Goal: Task Accomplishment & Management: Use online tool/utility

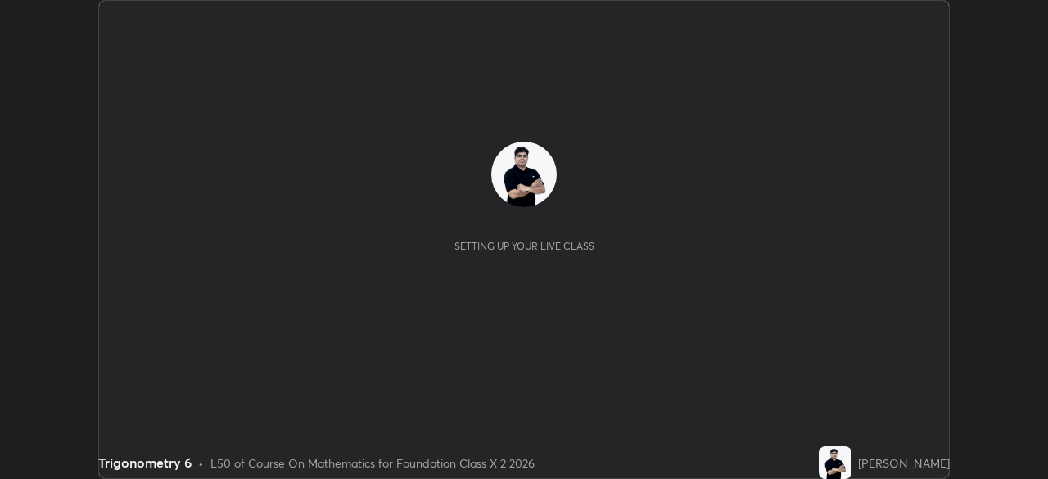
scroll to position [479, 1048]
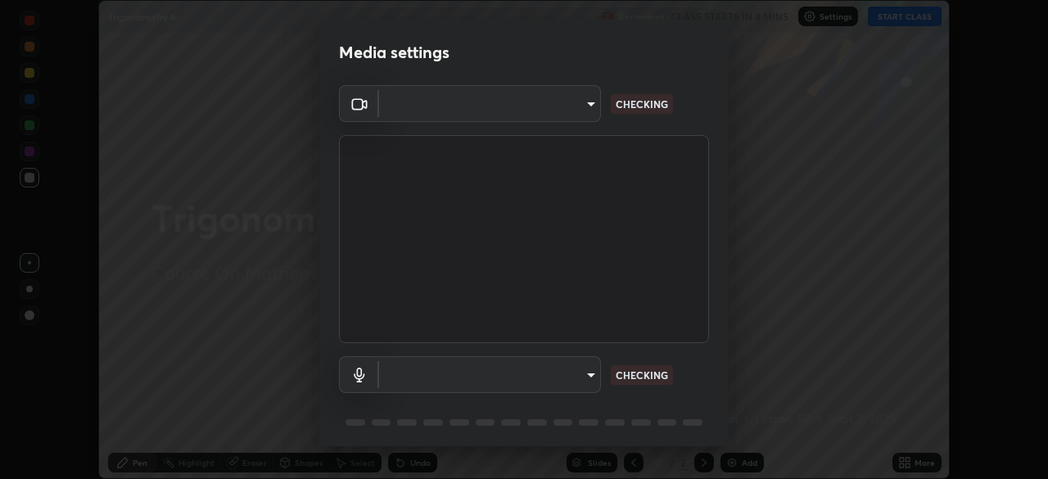
type input "e828e536804fa5ec44f09bab9f54175a8b6d317bb850f7280915d3359c97194d"
click at [566, 374] on body "Erase all Trigonometry 6 Recording CLASS STARTS IN 3 MINS Settings START CLASS …" at bounding box center [524, 239] width 1048 height 479
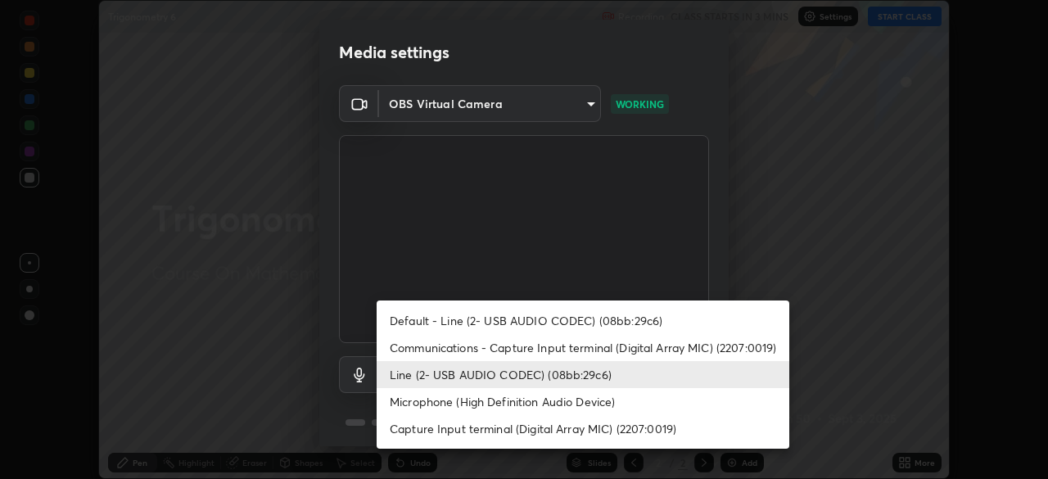
click at [554, 347] on li "Communications - Capture Input terminal (Digital Array MIC) (2207:0019)" at bounding box center [583, 347] width 413 height 27
type input "communications"
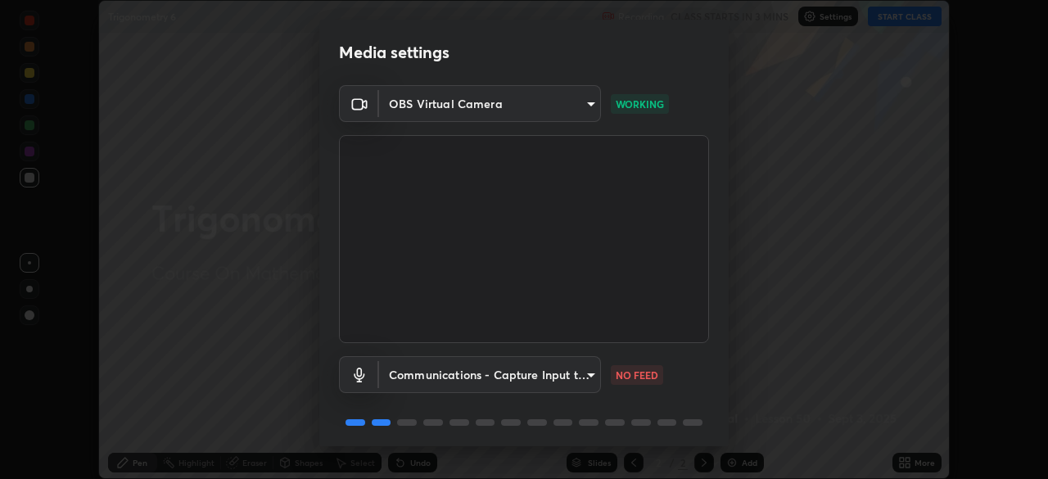
scroll to position [58, 0]
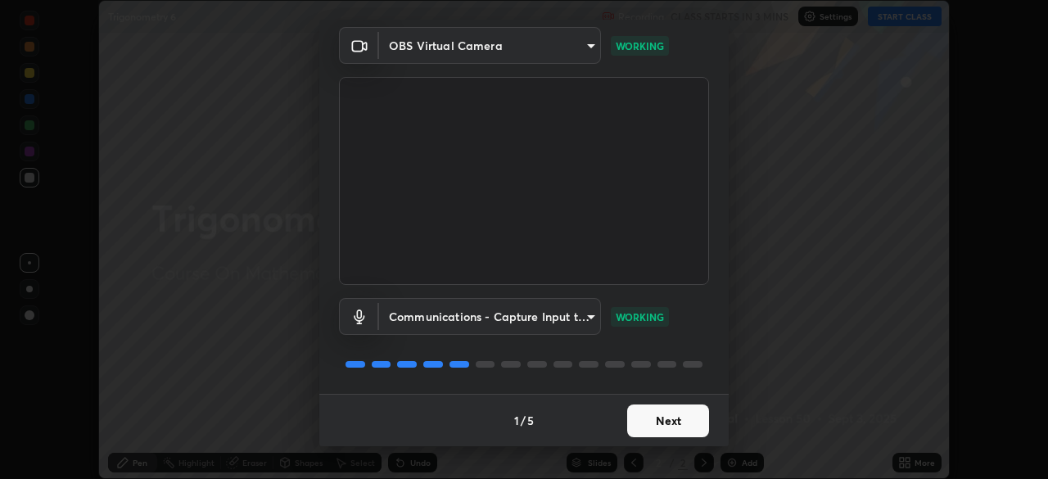
click at [652, 426] on button "Next" at bounding box center [668, 420] width 82 height 33
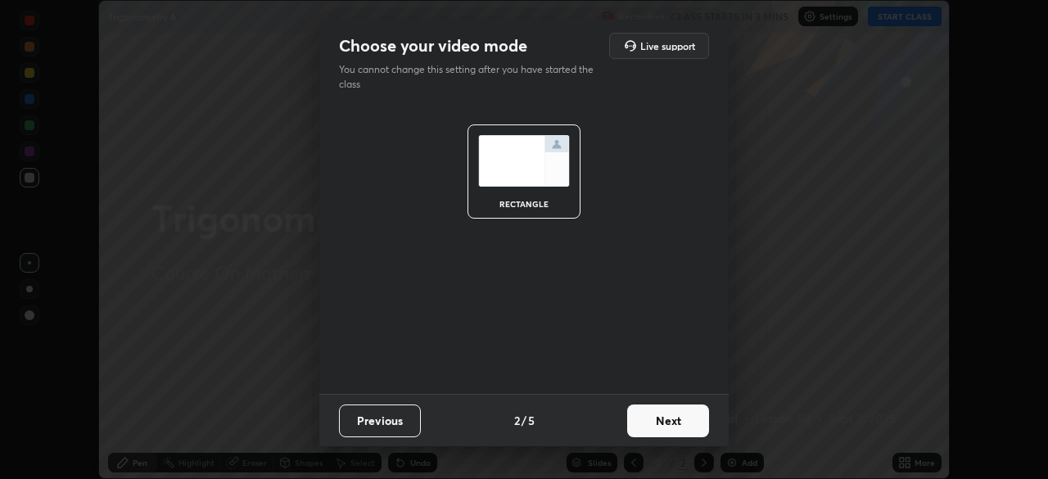
click at [663, 422] on button "Next" at bounding box center [668, 420] width 82 height 33
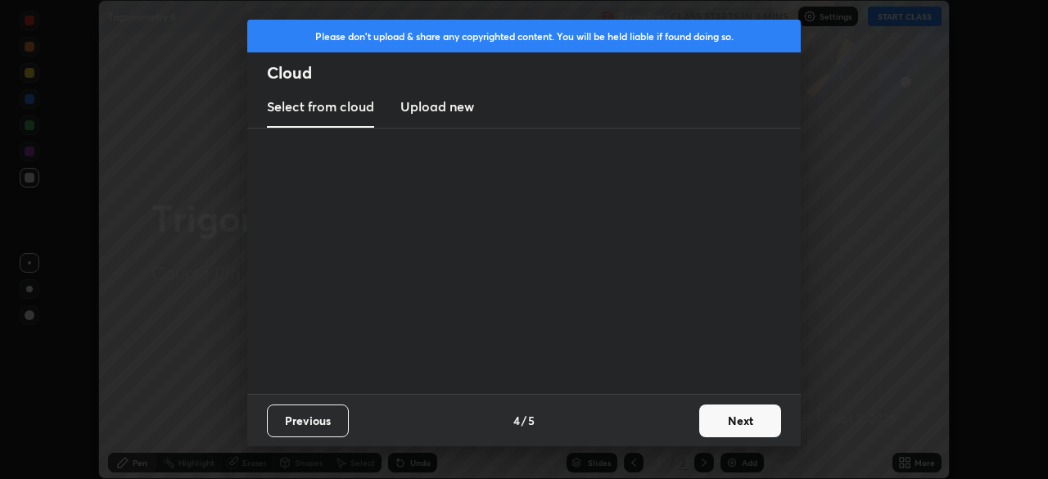
click at [683, 422] on div "Previous 4 / 5 Next" at bounding box center [523, 420] width 553 height 52
click at [721, 419] on button "Next" at bounding box center [740, 420] width 82 height 33
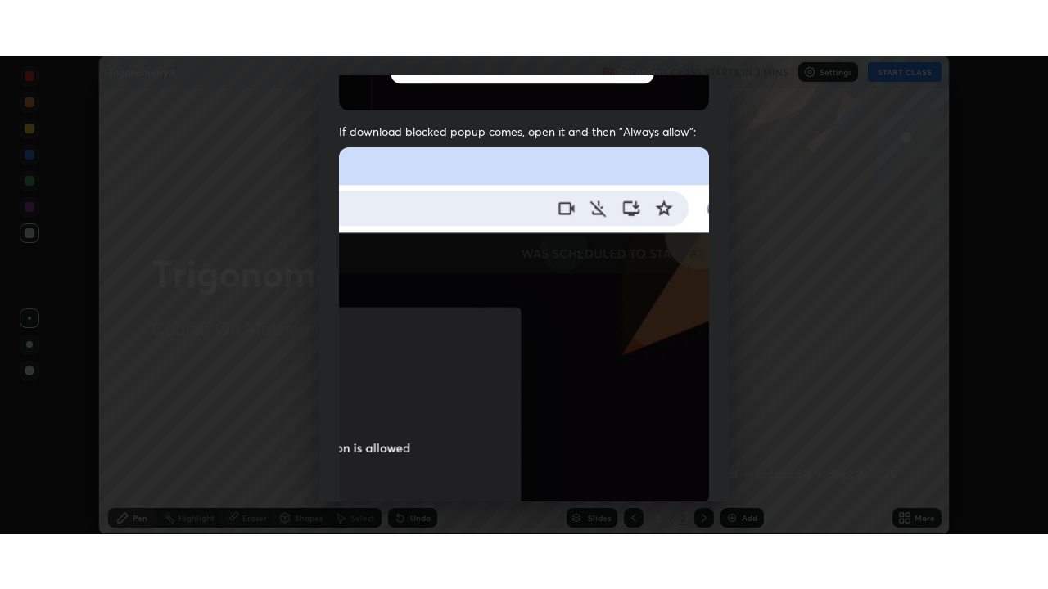
scroll to position [392, 0]
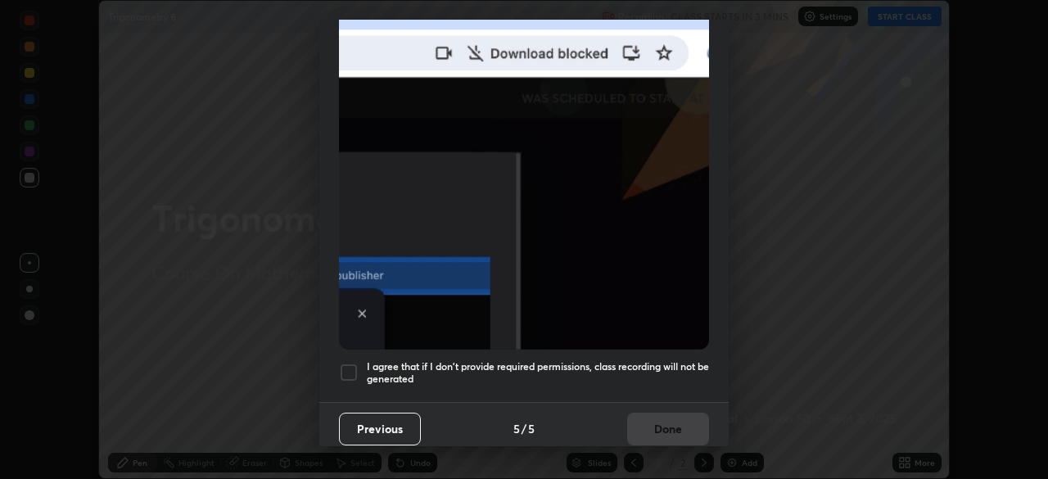
click at [350, 363] on div at bounding box center [349, 373] width 20 height 20
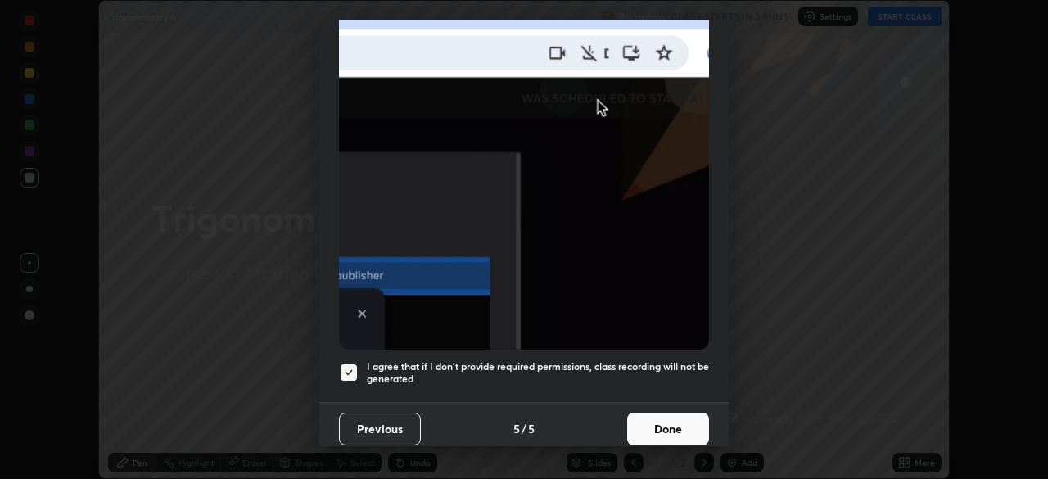
click at [664, 422] on button "Done" at bounding box center [668, 429] width 82 height 33
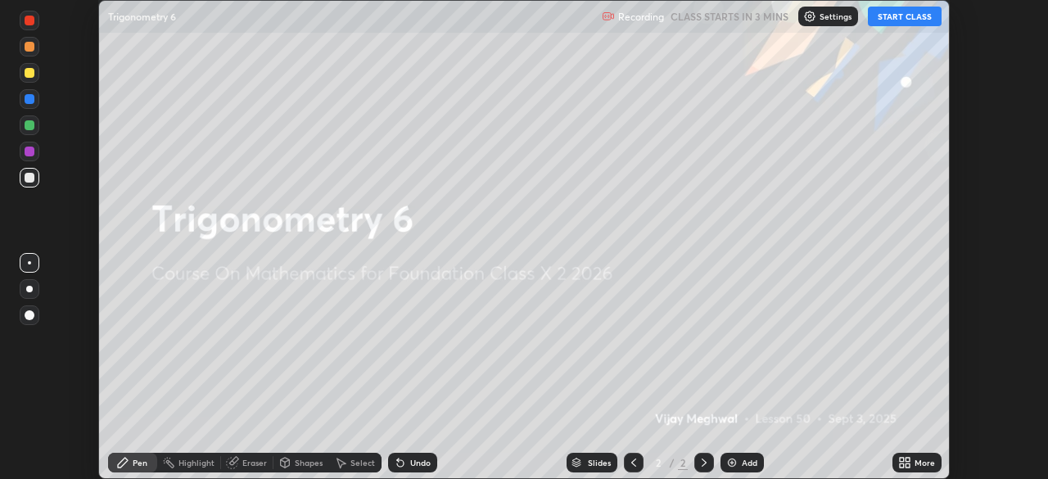
click at [901, 18] on button "START CLASS" at bounding box center [905, 17] width 74 height 20
click at [743, 467] on div "Add" at bounding box center [750, 462] width 16 height 8
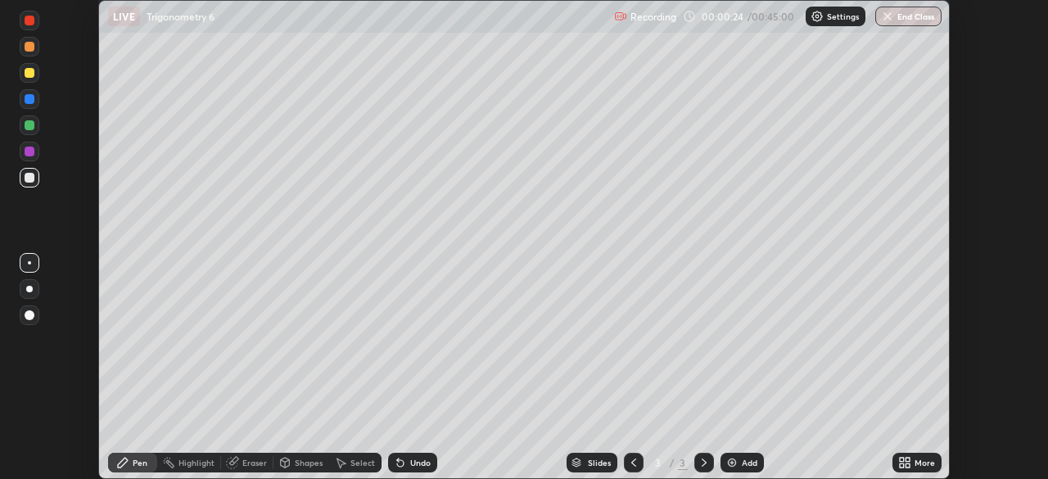
click at [904, 467] on icon at bounding box center [904, 462] width 13 height 13
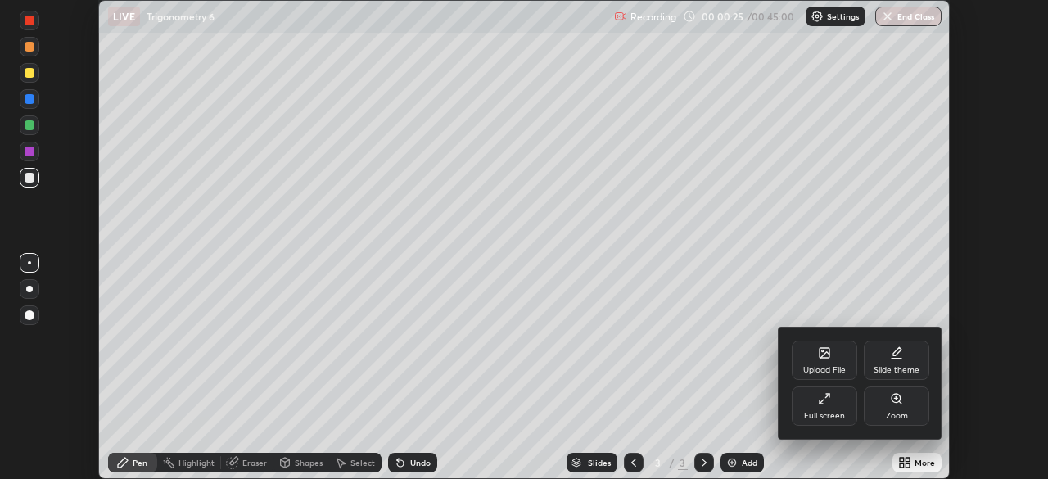
click at [815, 417] on div "Full screen" at bounding box center [824, 416] width 41 height 8
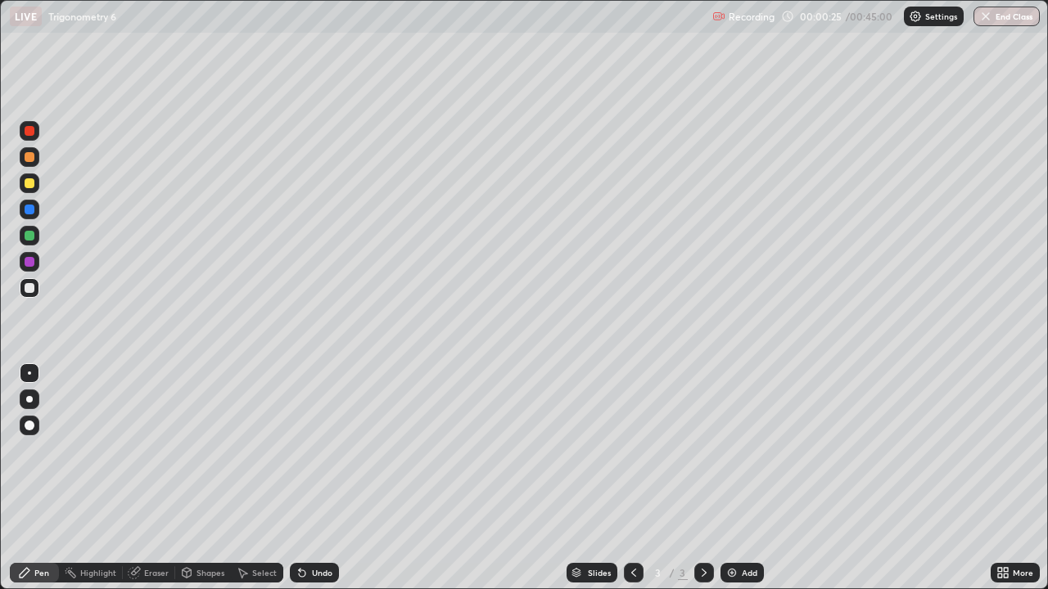
scroll to position [589, 1048]
click at [34, 213] on div at bounding box center [30, 210] width 20 height 20
click at [29, 180] on div at bounding box center [30, 183] width 10 height 10
click at [31, 291] on div at bounding box center [30, 288] width 10 height 10
click at [301, 478] on icon at bounding box center [302, 573] width 7 height 7
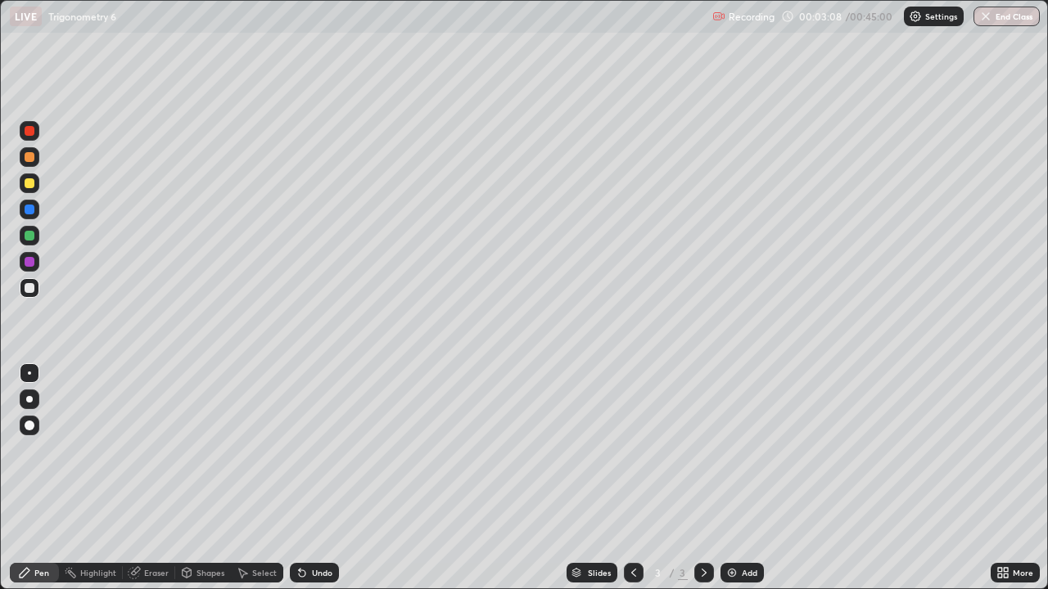
click at [302, 478] on icon at bounding box center [301, 572] width 13 height 13
click at [300, 478] on icon at bounding box center [301, 572] width 13 height 13
click at [33, 187] on div at bounding box center [30, 184] width 20 height 20
click at [151, 478] on div "Eraser" at bounding box center [156, 573] width 25 height 8
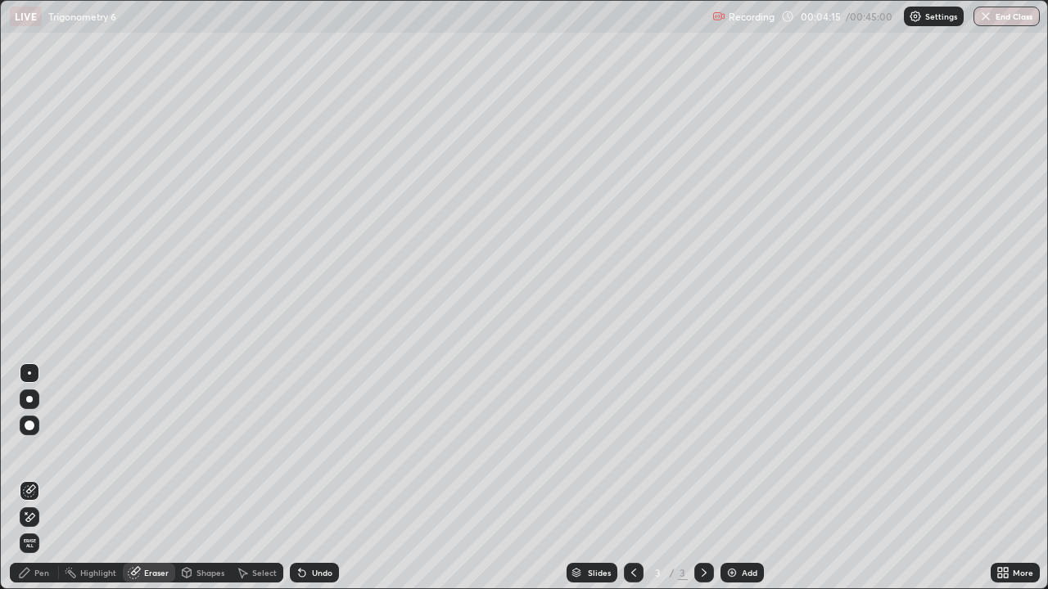
click at [37, 478] on div "Pen" at bounding box center [41, 573] width 15 height 8
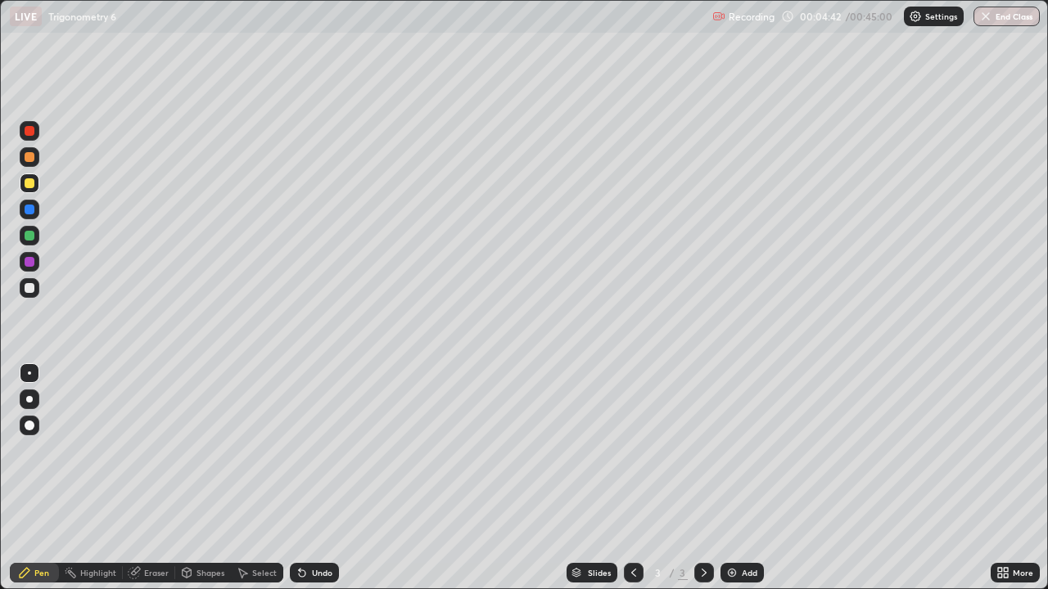
click at [31, 241] on div at bounding box center [30, 236] width 20 height 20
click at [38, 291] on div at bounding box center [30, 288] width 20 height 20
click at [737, 478] on div "Add" at bounding box center [741, 573] width 43 height 20
click at [634, 478] on icon at bounding box center [633, 572] width 13 height 13
click at [704, 478] on icon at bounding box center [703, 572] width 13 height 13
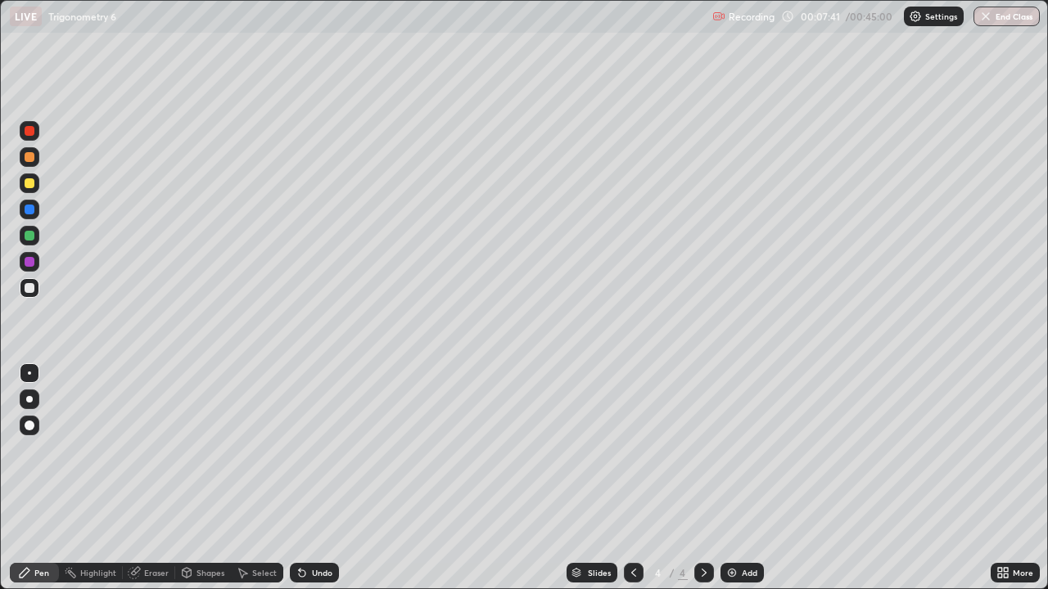
click at [31, 190] on div at bounding box center [30, 184] width 20 height 20
click at [31, 160] on div at bounding box center [30, 157] width 10 height 10
click at [147, 478] on div "Eraser" at bounding box center [156, 573] width 25 height 8
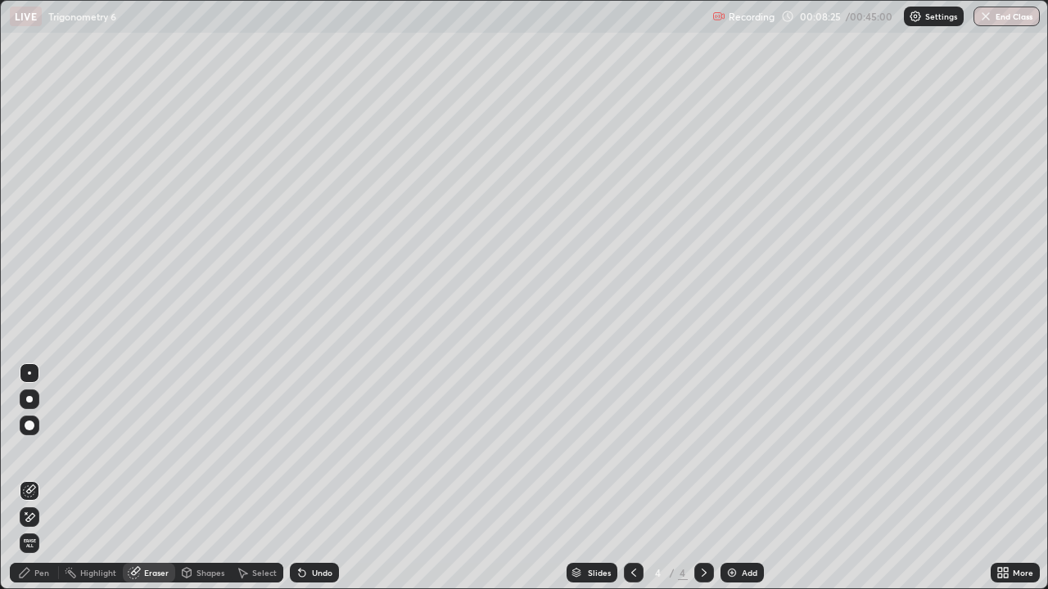
click at [36, 478] on div "Pen" at bounding box center [41, 573] width 15 height 8
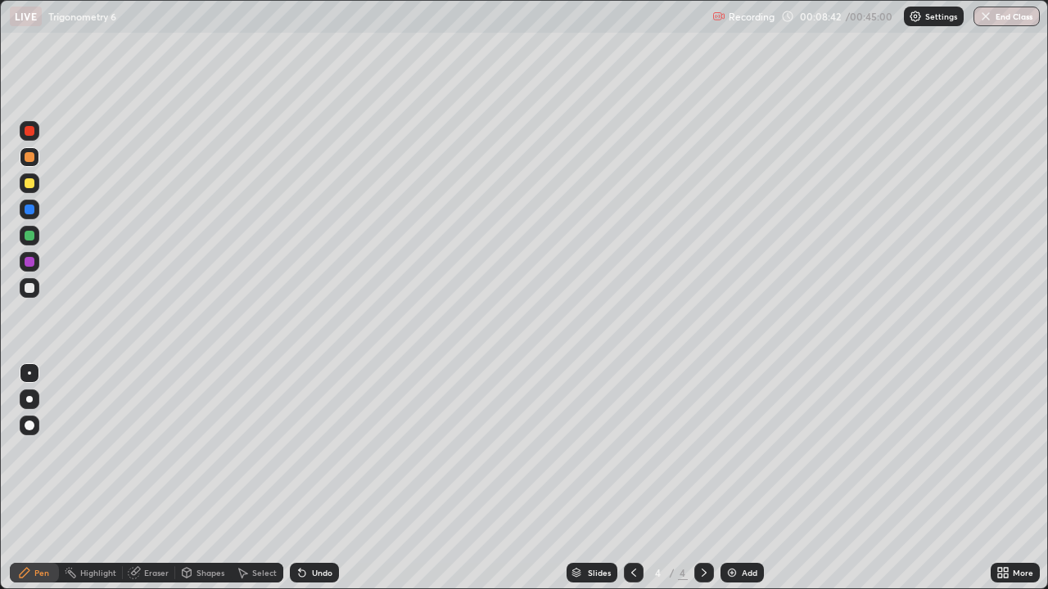
click at [28, 291] on div at bounding box center [30, 288] width 10 height 10
click at [742, 478] on div "Add" at bounding box center [750, 573] width 16 height 8
click at [29, 184] on div at bounding box center [30, 183] width 10 height 10
click at [29, 183] on div at bounding box center [30, 183] width 10 height 10
click at [151, 478] on div "Eraser" at bounding box center [156, 573] width 25 height 8
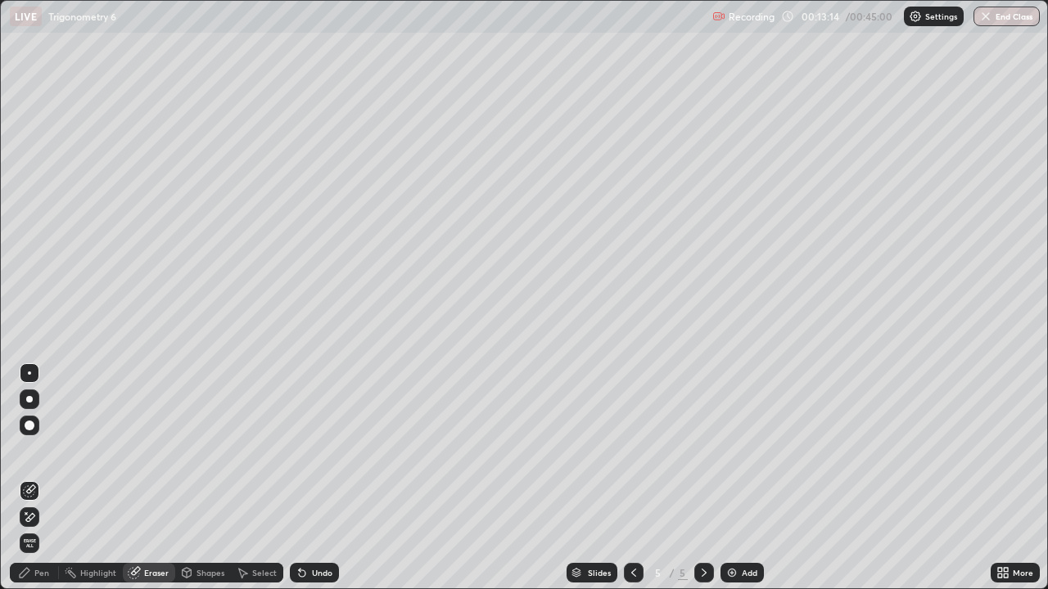
click at [42, 478] on div "Pen" at bounding box center [41, 573] width 15 height 8
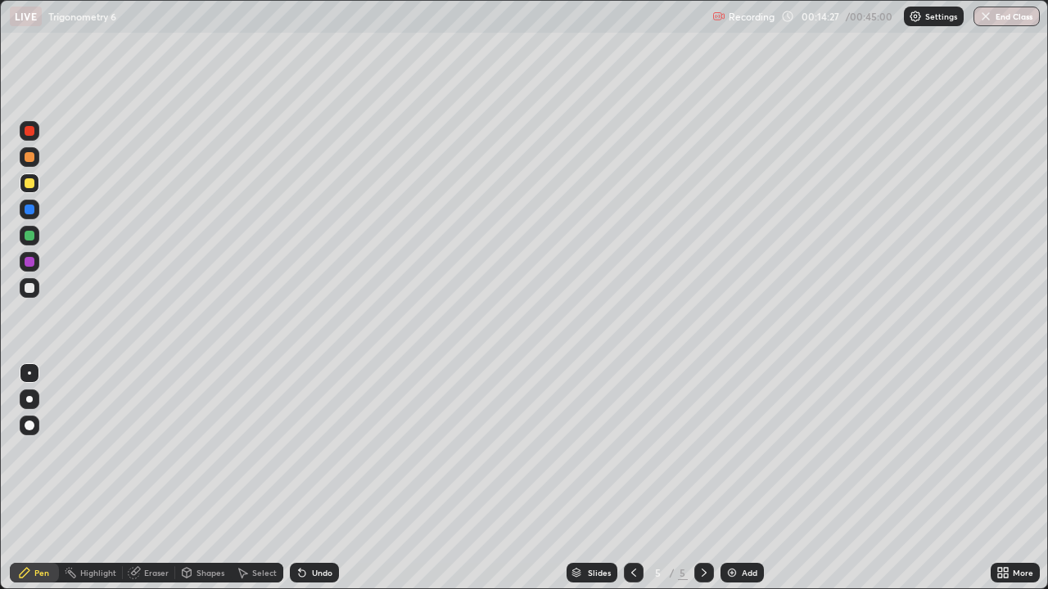
click at [29, 291] on div at bounding box center [30, 288] width 10 height 10
click at [742, 478] on div "Add" at bounding box center [750, 573] width 16 height 8
click at [313, 478] on div "Undo" at bounding box center [322, 573] width 20 height 8
click at [32, 191] on div at bounding box center [30, 184] width 20 height 20
click at [259, 478] on div "Select" at bounding box center [264, 573] width 25 height 8
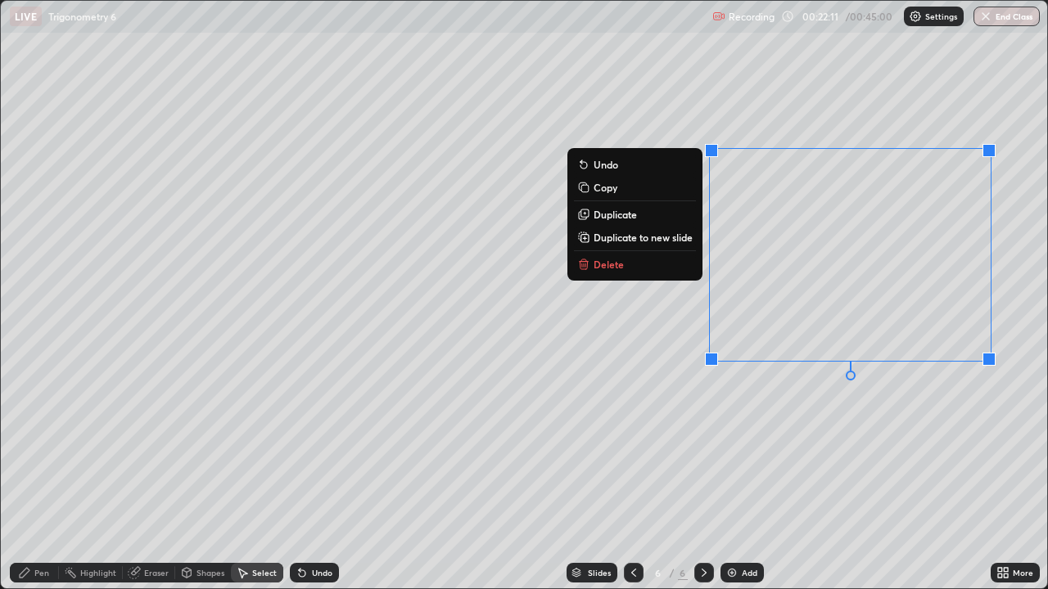
click at [615, 273] on button "Delete" at bounding box center [635, 265] width 122 height 20
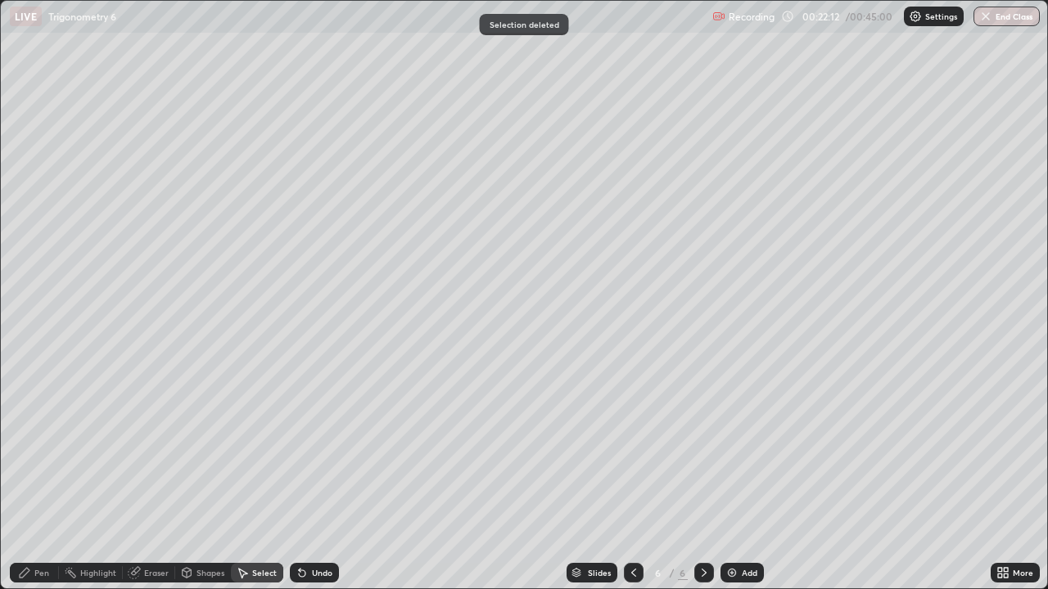
click at [41, 478] on div "Pen" at bounding box center [41, 573] width 15 height 8
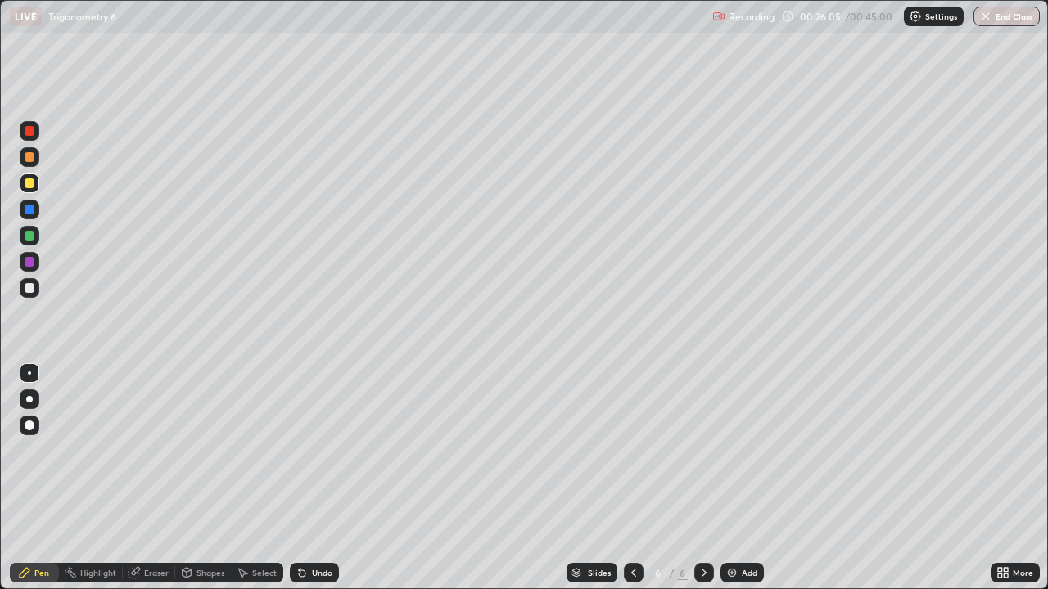
click at [745, 478] on div "Add" at bounding box center [750, 573] width 16 height 8
click at [34, 162] on div at bounding box center [30, 157] width 20 height 20
click at [159, 478] on div "Eraser" at bounding box center [156, 573] width 25 height 8
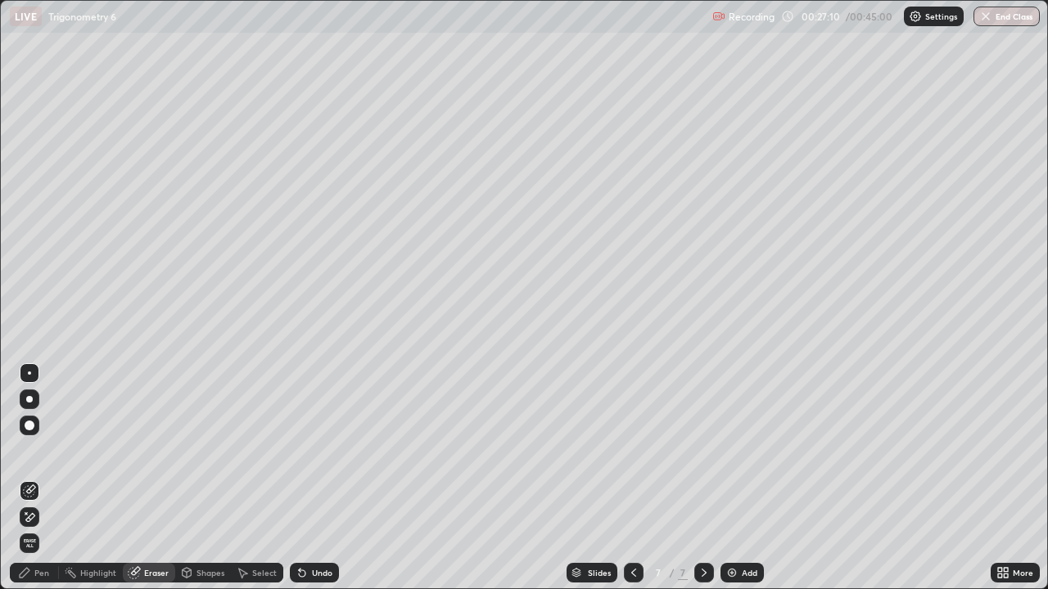
click at [33, 478] on div "Pen" at bounding box center [34, 573] width 49 height 20
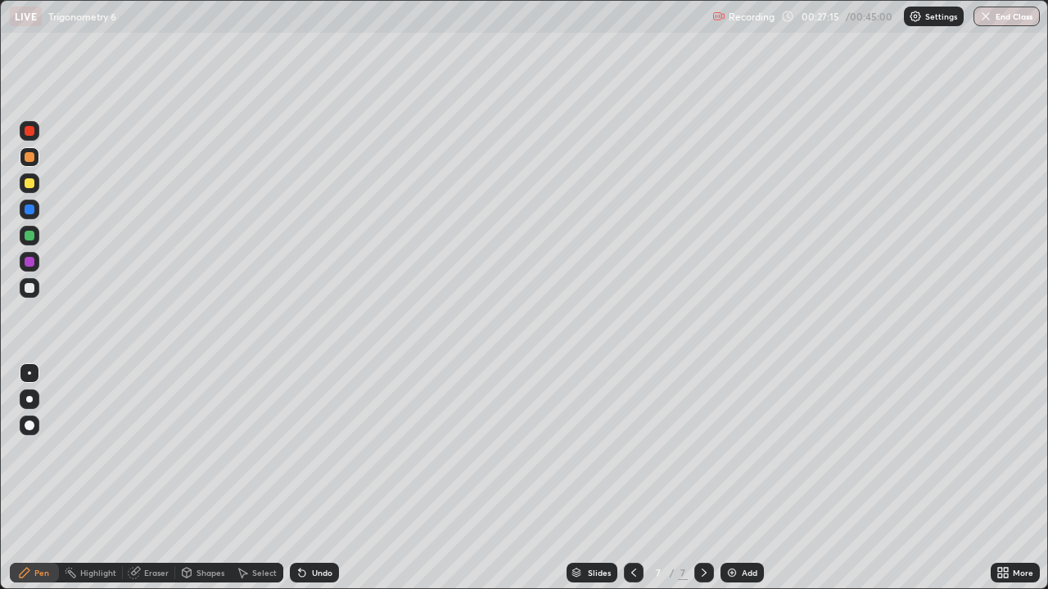
click at [25, 185] on div at bounding box center [30, 183] width 10 height 10
click at [157, 478] on div "Eraser" at bounding box center [156, 573] width 25 height 8
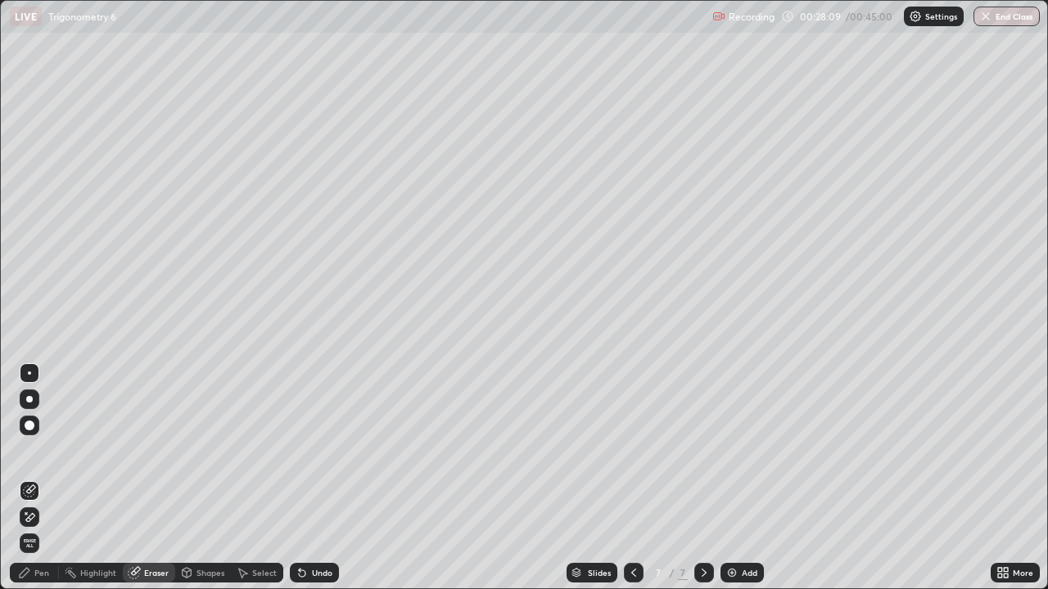
click at [37, 478] on div "Pen" at bounding box center [41, 573] width 15 height 8
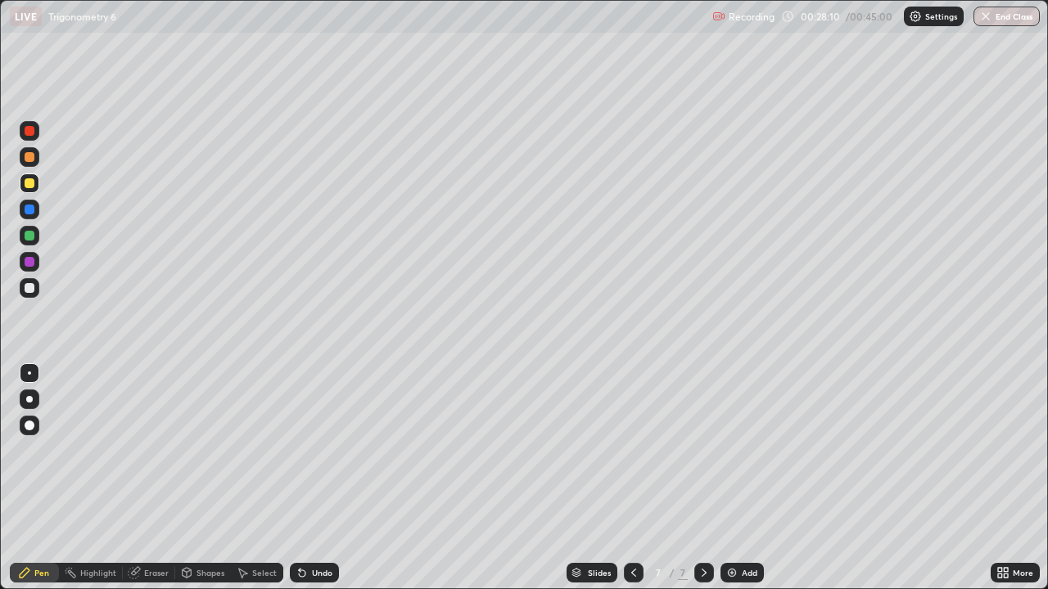
click at [33, 240] on div at bounding box center [30, 236] width 10 height 10
click at [751, 478] on div "Add" at bounding box center [750, 573] width 16 height 8
click at [29, 185] on div at bounding box center [30, 183] width 10 height 10
click at [29, 295] on div at bounding box center [30, 288] width 20 height 20
click at [37, 293] on div at bounding box center [30, 288] width 20 height 20
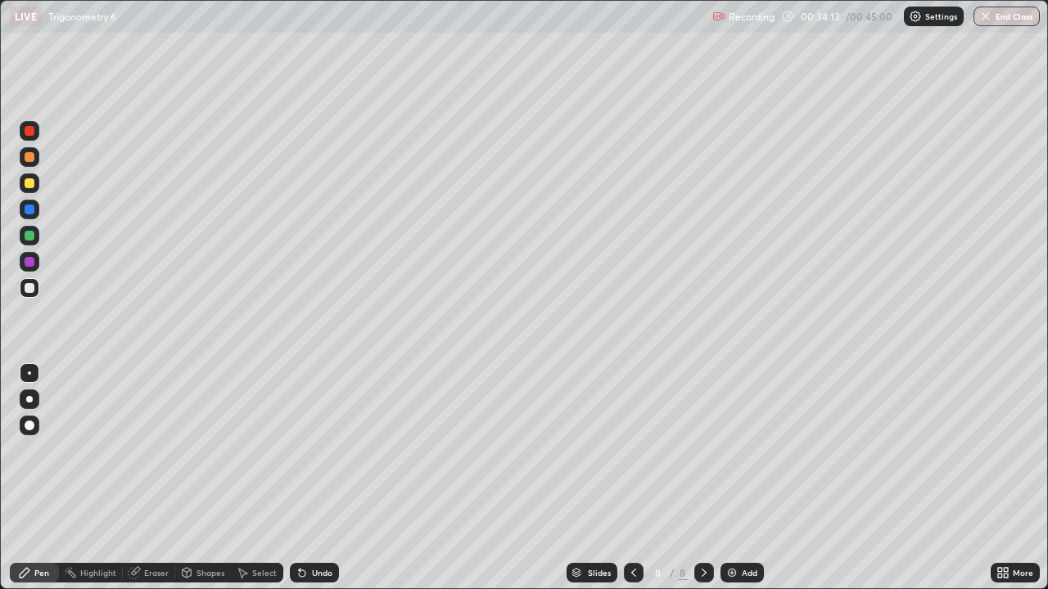
click at [31, 183] on div at bounding box center [30, 183] width 10 height 10
click at [1013, 21] on button "End Class" at bounding box center [1006, 17] width 66 height 20
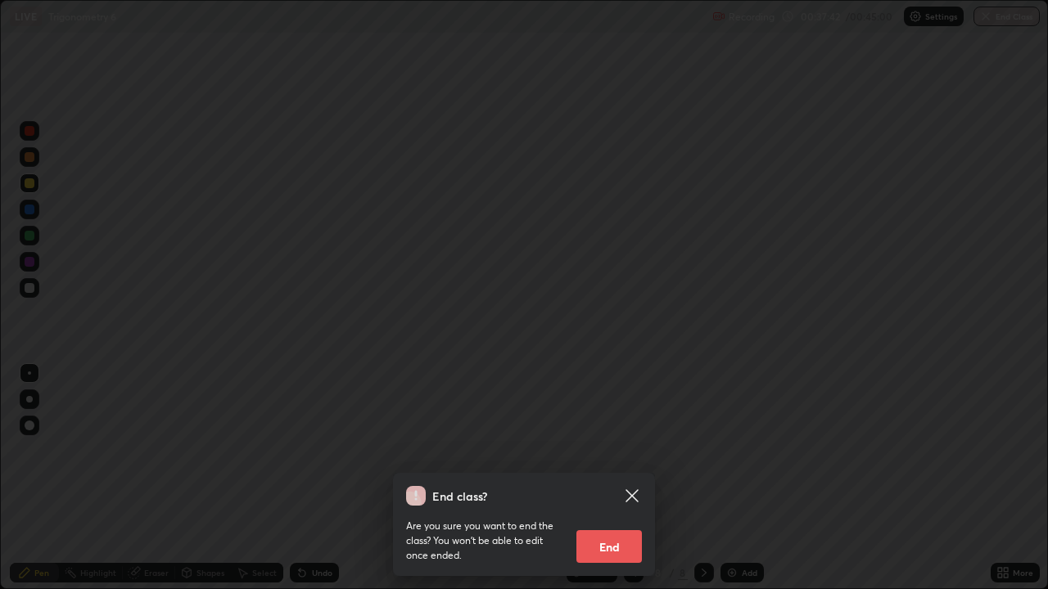
click at [624, 478] on button "End" at bounding box center [608, 546] width 65 height 33
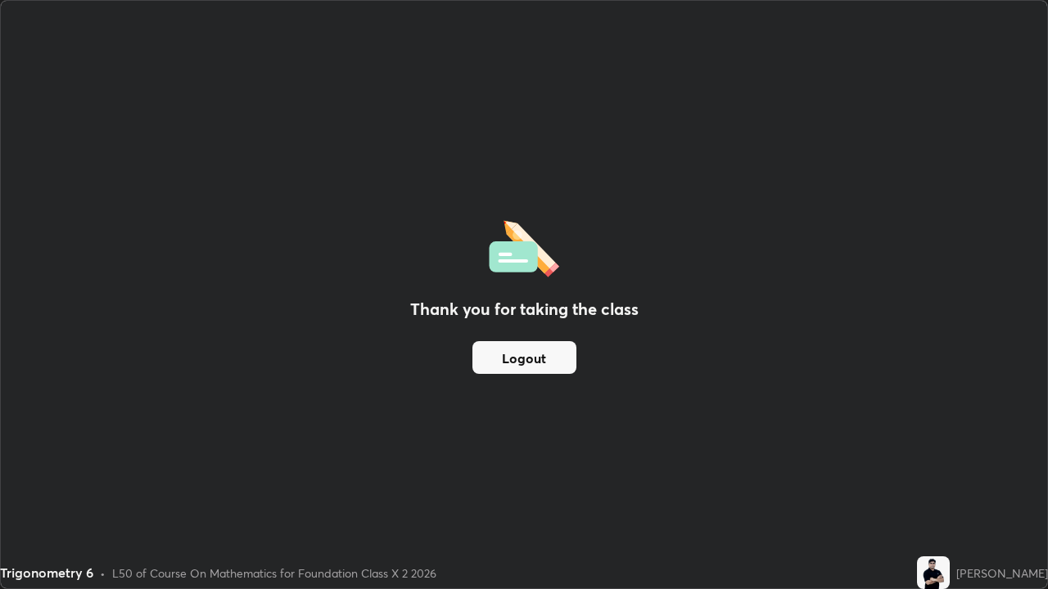
click at [539, 360] on button "Logout" at bounding box center [524, 357] width 104 height 33
